Goal: Information Seeking & Learning: Learn about a topic

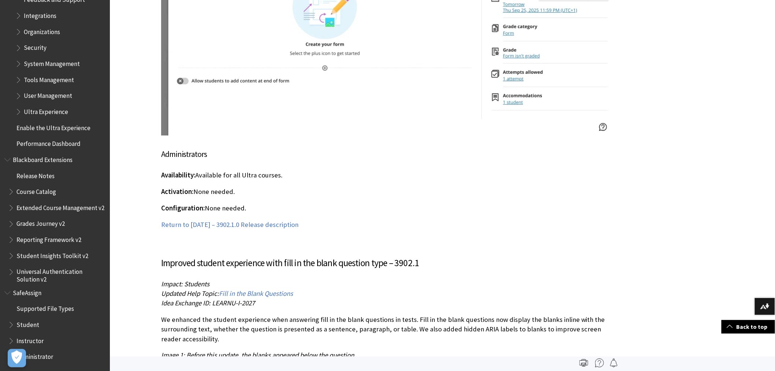
scroll to position [5044, 0]
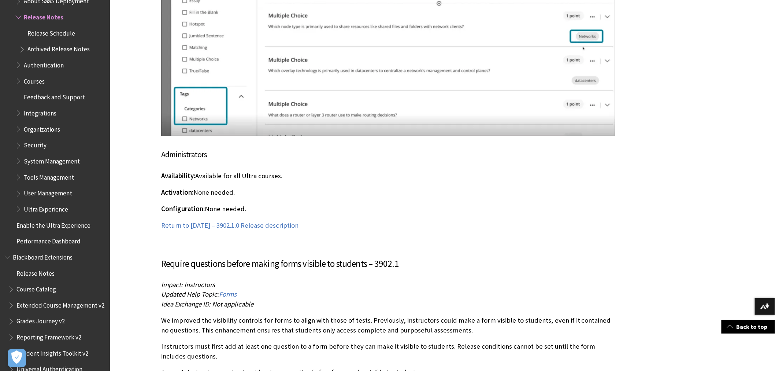
scroll to position [4637, 0]
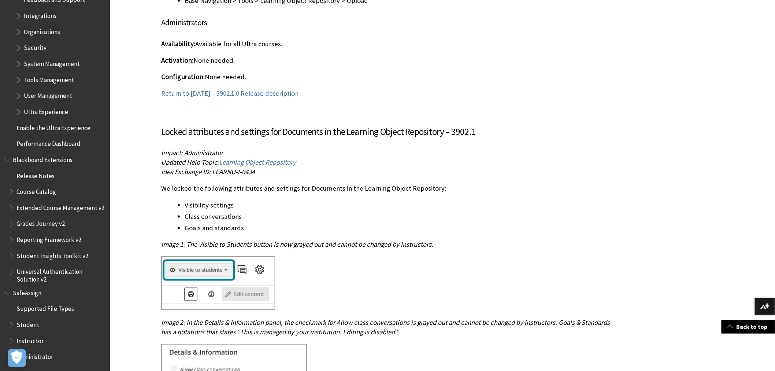
scroll to position [1505, 0]
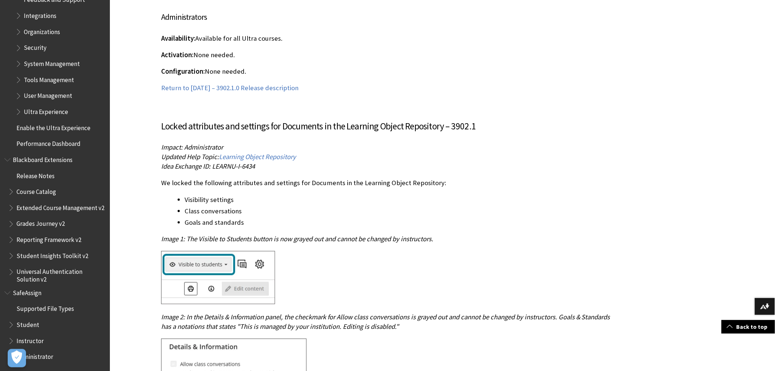
click at [15, 104] on ul "Common Questions About SaaS Deployment Release Notes Release Schedule Archived …" at bounding box center [59, 0] width 94 height 236
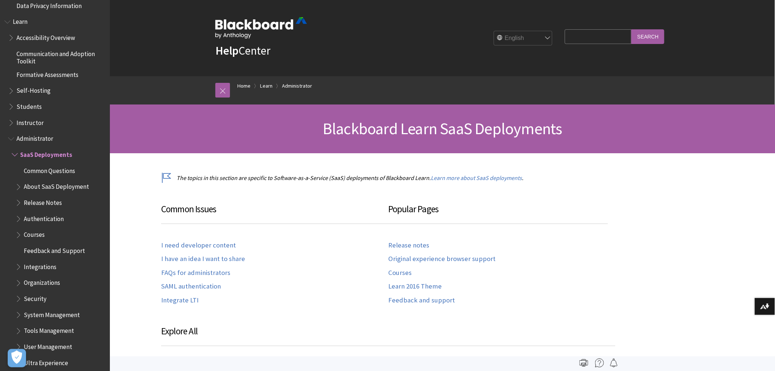
scroll to position [591, 0]
